Goal: Information Seeking & Learning: Learn about a topic

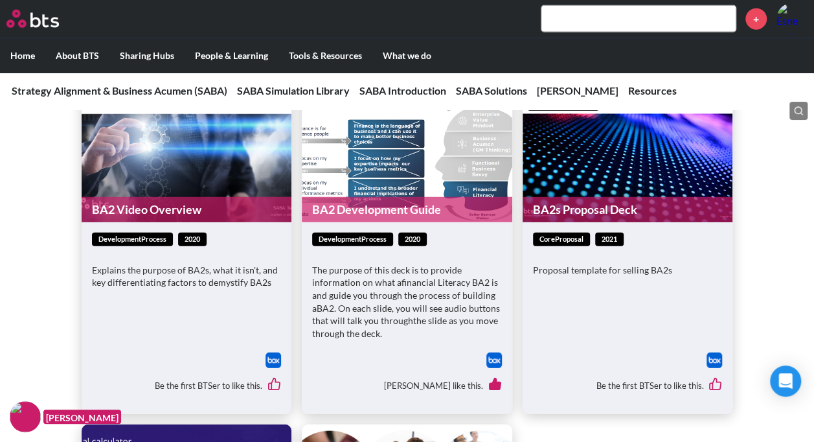
scroll to position [4129, 0]
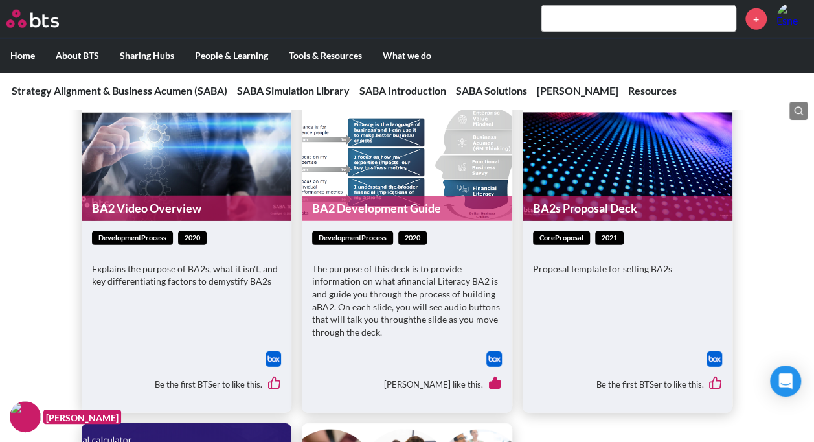
click at [708, 362] on img at bounding box center [715, 359] width 16 height 16
click at [566, 16] on input "text" at bounding box center [639, 19] width 194 height 26
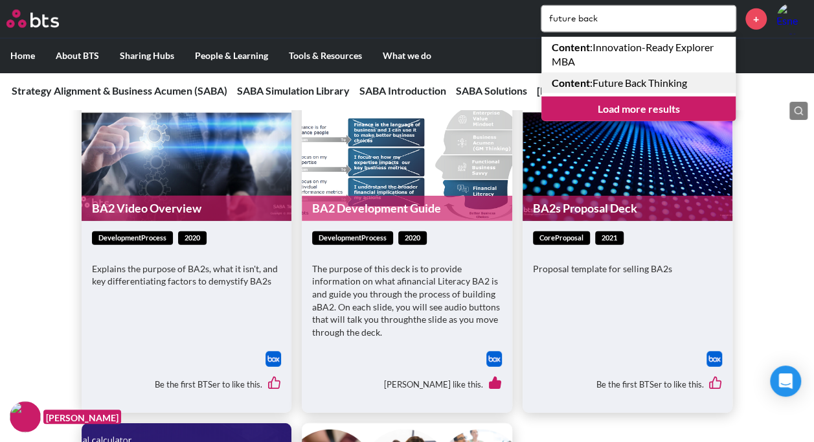
type input "future back"
click at [604, 83] on link "Content : Future Back Thinking" at bounding box center [639, 83] width 194 height 21
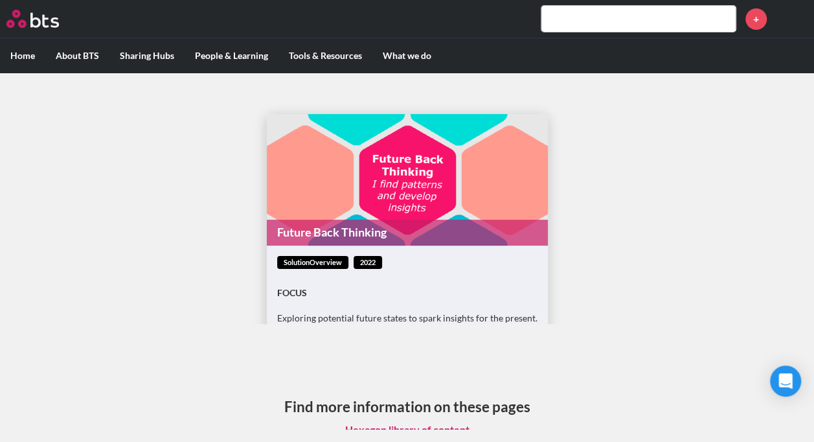
scroll to position [94, 0]
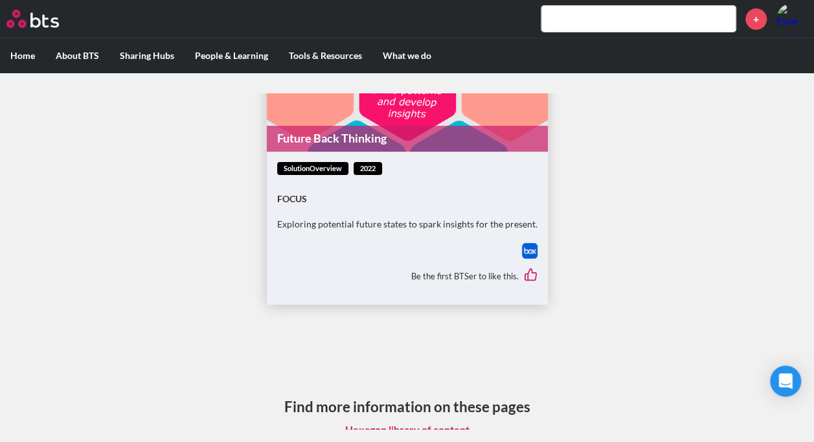
click at [526, 250] on img at bounding box center [530, 251] width 16 height 16
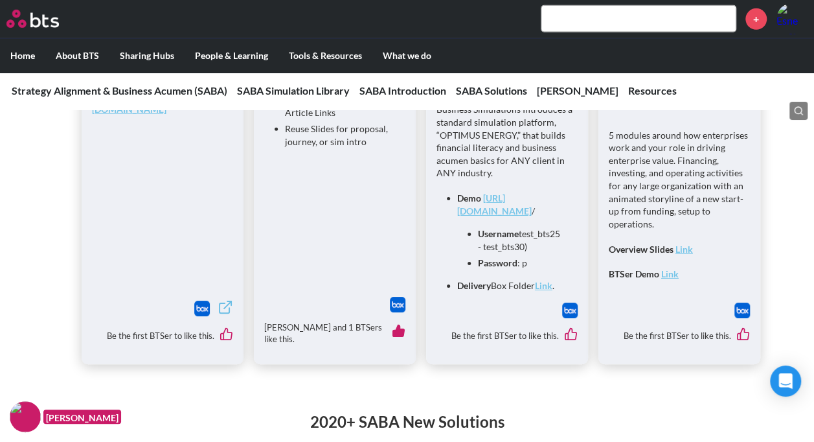
scroll to position [1995, 0]
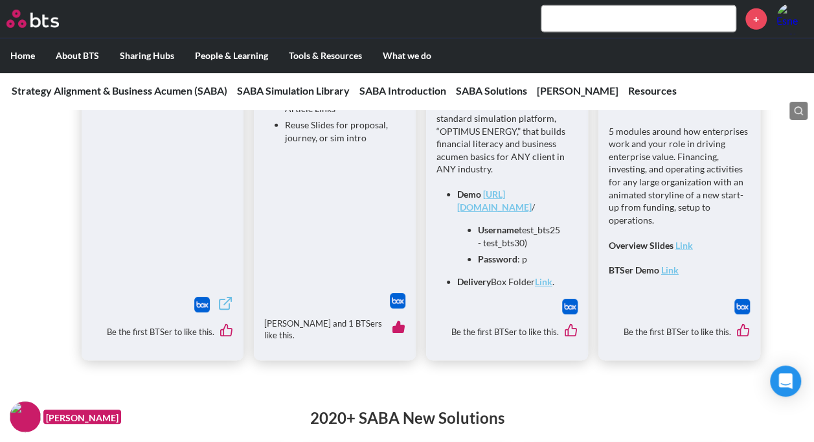
click at [403, 303] on img at bounding box center [398, 301] width 16 height 16
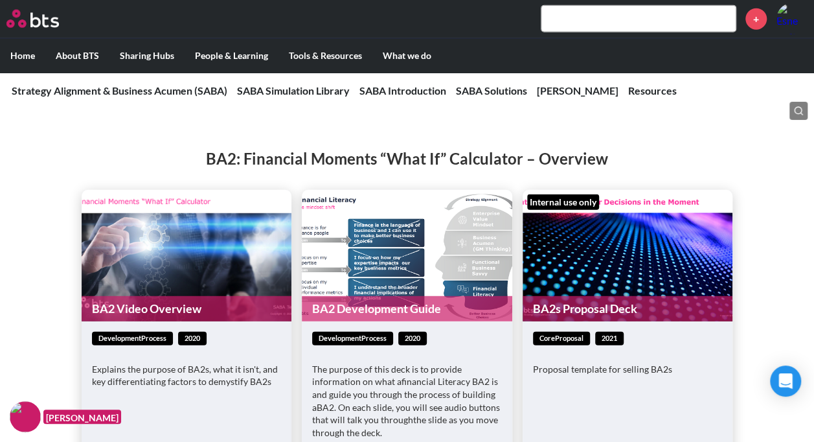
scroll to position [4140, 0]
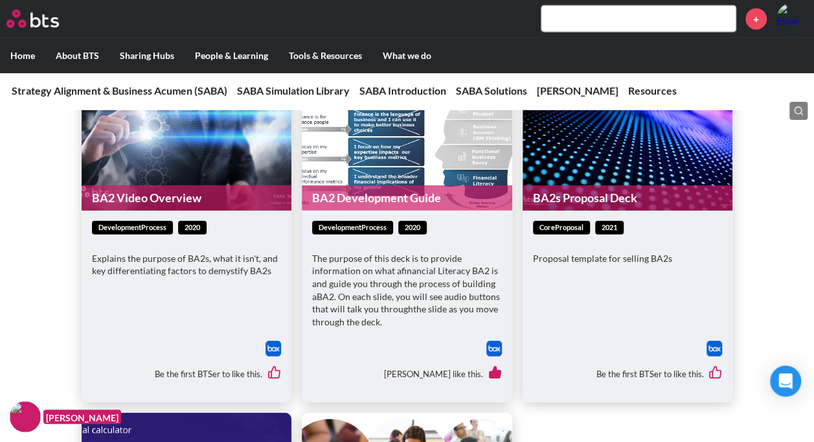
click at [713, 353] on img at bounding box center [715, 349] width 16 height 16
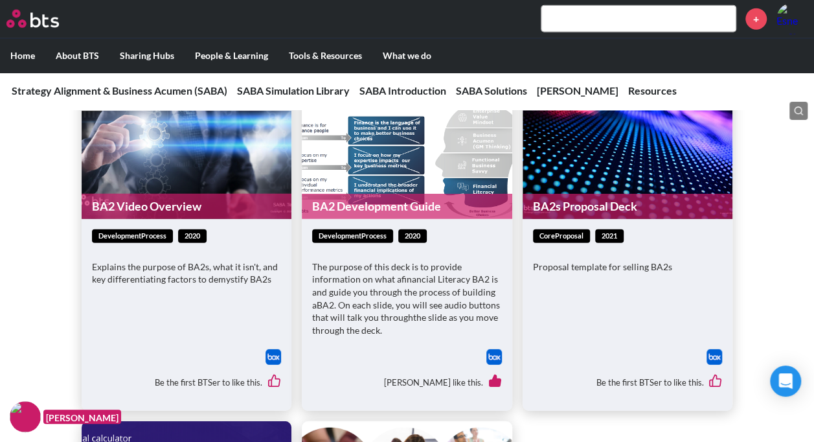
scroll to position [4131, 0]
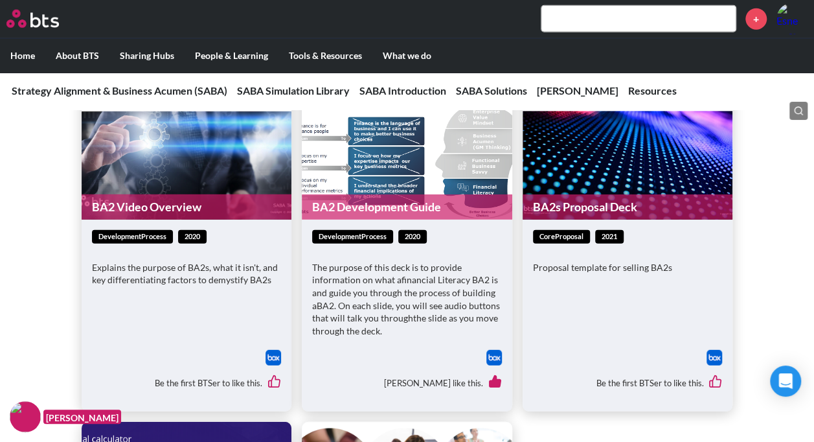
click at [494, 363] on img at bounding box center [495, 358] width 16 height 16
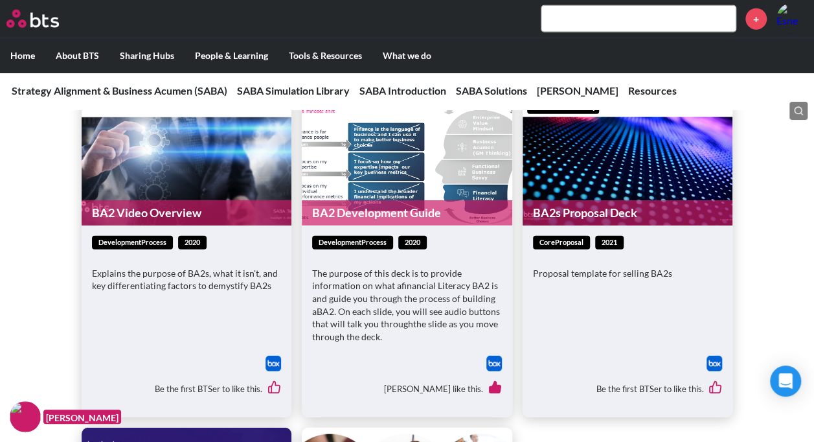
scroll to position [4127, 0]
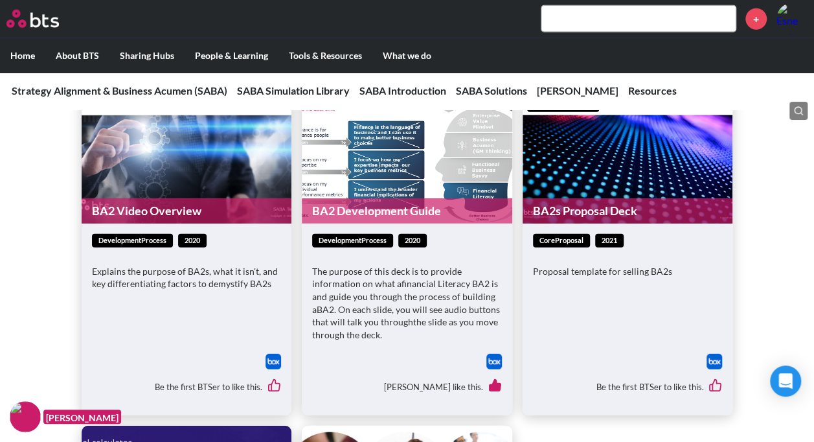
click at [707, 362] on img at bounding box center [715, 362] width 16 height 16
